Goal: Browse casually

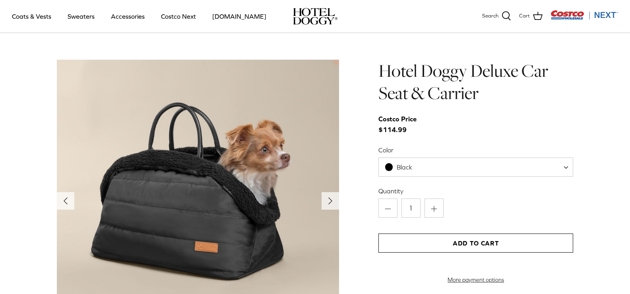
scroll to position [777, 0]
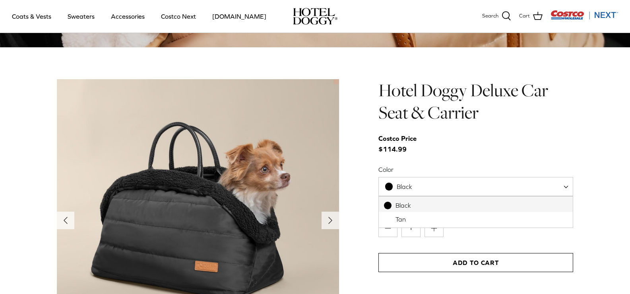
click at [565, 186] on span at bounding box center [569, 186] width 8 height 19
select select "Tan"
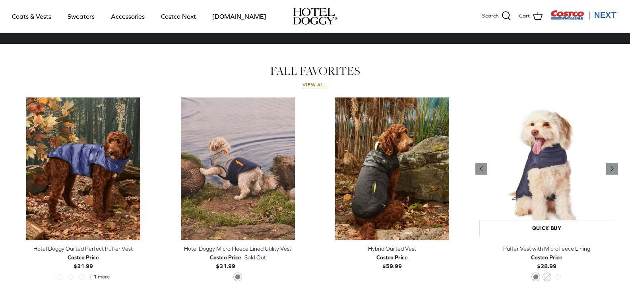
scroll to position [340, 0]
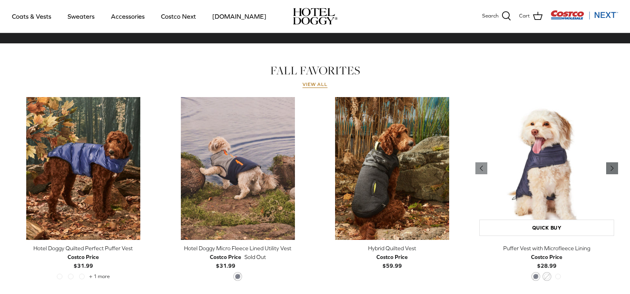
click at [615, 166] on icon "Right" at bounding box center [612, 168] width 10 height 10
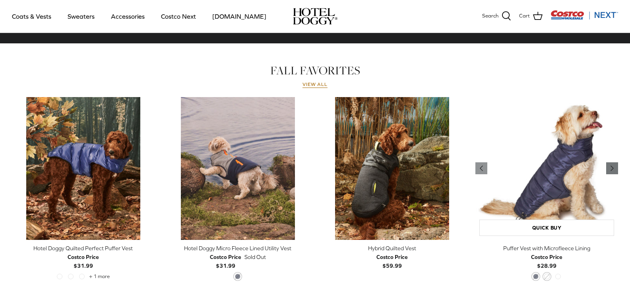
click at [614, 166] on icon "Right" at bounding box center [612, 168] width 10 height 10
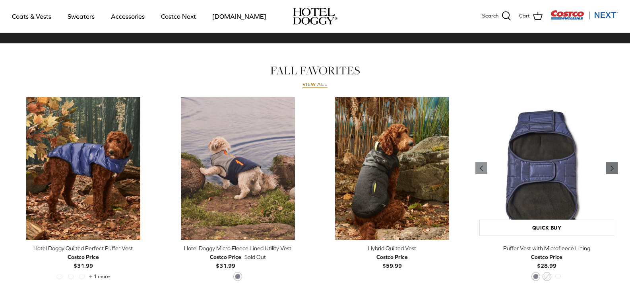
click at [614, 166] on icon "Right" at bounding box center [612, 168] width 10 height 10
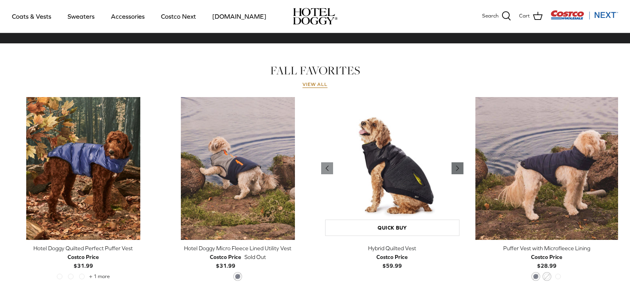
click at [461, 167] on icon "Right" at bounding box center [458, 168] width 10 height 10
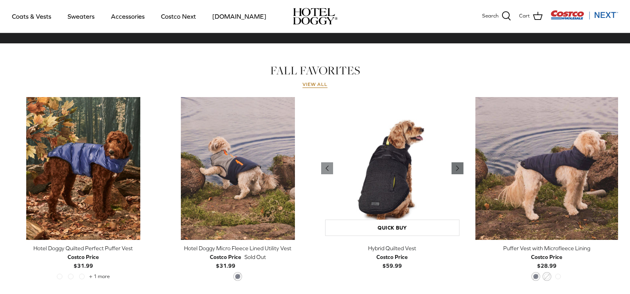
click at [461, 167] on icon "Right" at bounding box center [458, 168] width 10 height 10
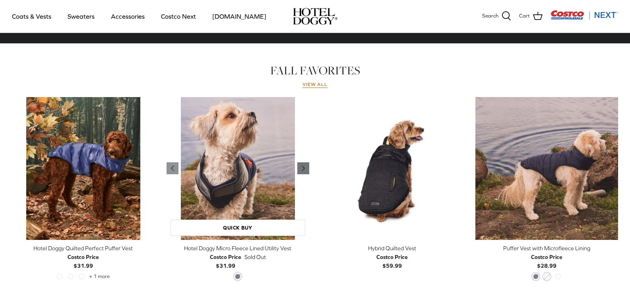
click at [301, 165] on icon "Right" at bounding box center [303, 168] width 10 height 10
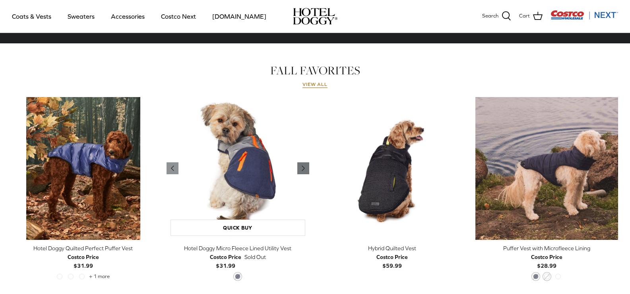
click at [301, 165] on icon "Right" at bounding box center [303, 168] width 10 height 10
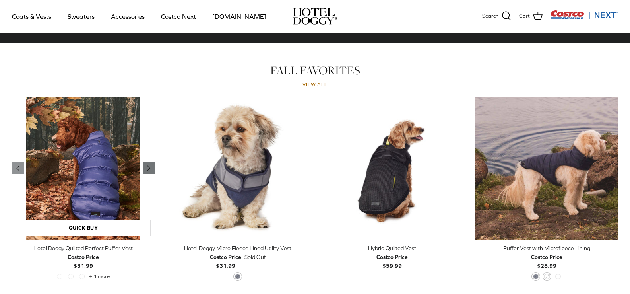
click at [147, 167] on icon "Right" at bounding box center [149, 168] width 10 height 10
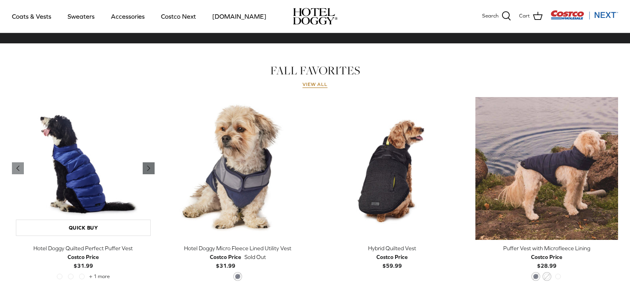
click at [147, 163] on link "Right" at bounding box center [149, 168] width 12 height 12
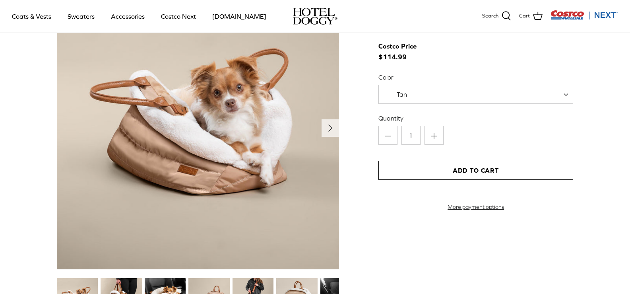
scroll to position [817, 0]
